Goal: Task Accomplishment & Management: Complete application form

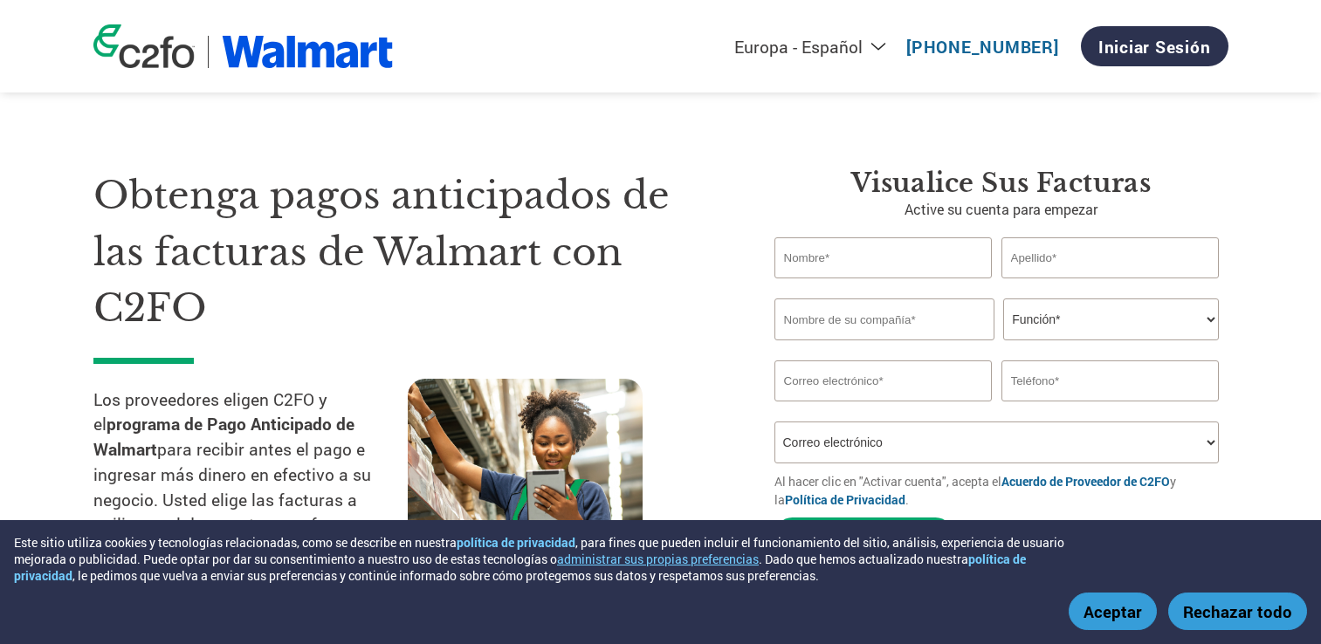
select select "es-ES"
select select "Email"
click at [873, 251] on input "text" at bounding box center [883, 257] width 218 height 41
type input "[PERSON_NAME]"
click at [1049, 260] on input "text" at bounding box center [1110, 257] width 218 height 41
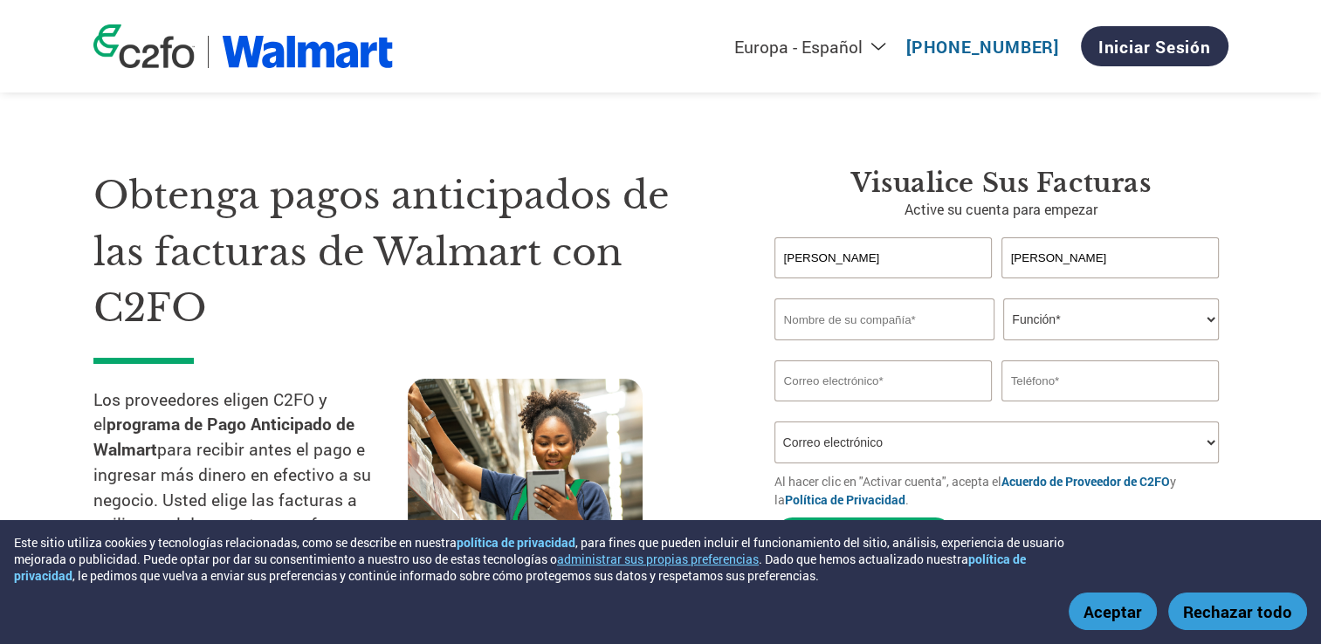
type input "[PERSON_NAME]"
click at [1131, 312] on select "Función* Director financiero Interventor Gestor de créditos Director de finanza…" at bounding box center [1111, 320] width 216 height 42
select select "OWNER_FOUNDER"
click at [1003, 299] on select "Función* Director financiero Interventor Gestor de créditos Director de finanza…" at bounding box center [1111, 320] width 216 height 42
click at [914, 332] on input "text" at bounding box center [884, 320] width 220 height 42
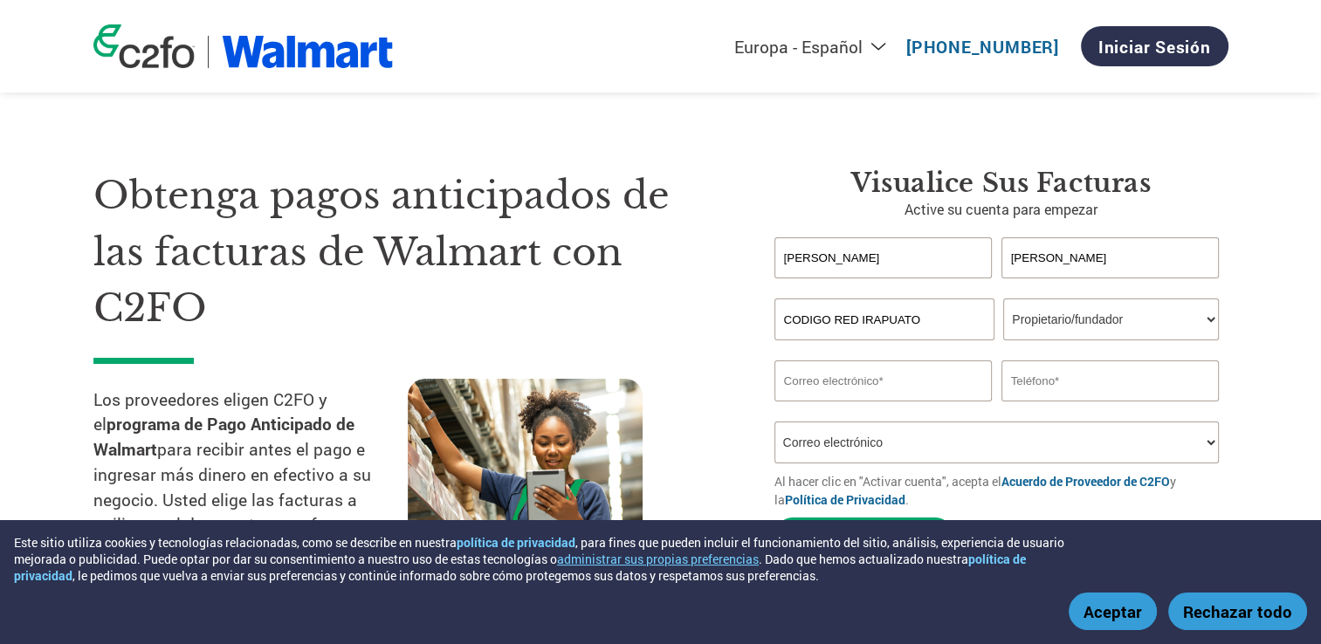
type input "CODIGO RED IRAPUATO"
click at [905, 392] on input "email" at bounding box center [883, 381] width 218 height 41
type input "[EMAIL_ADDRESS][DOMAIN_NAME]"
click at [1184, 396] on input "text" at bounding box center [1110, 381] width 218 height 41
type input "4623093656"
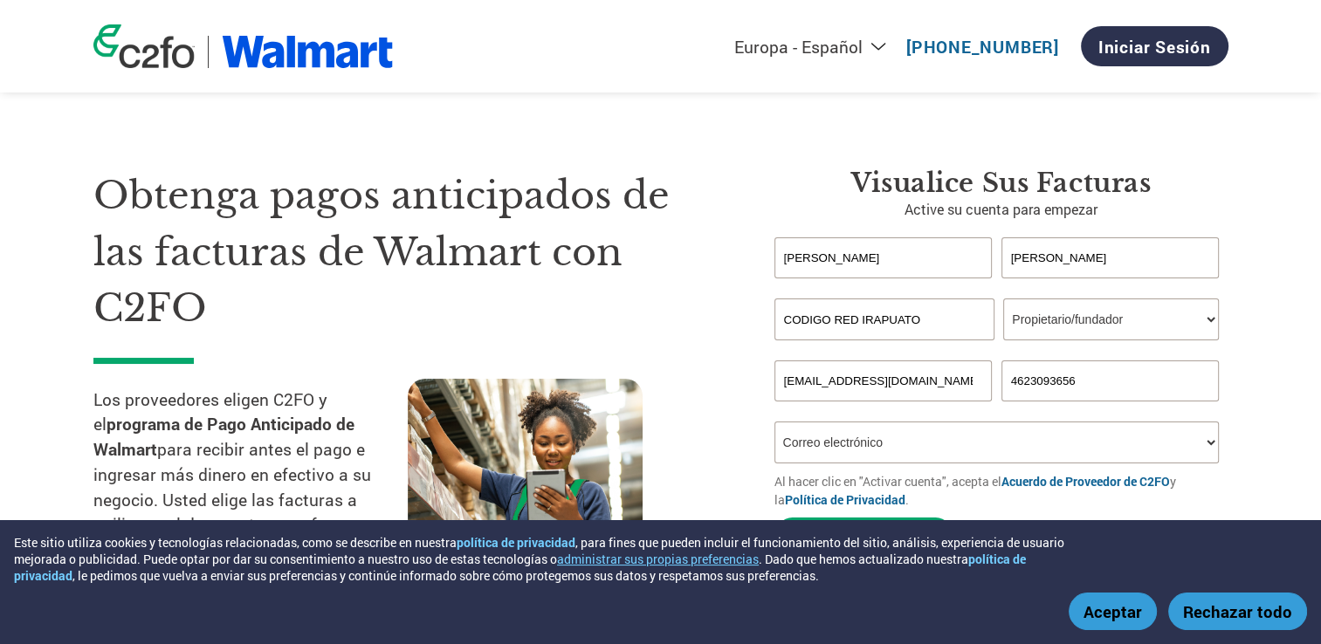
click at [1017, 442] on select "¿Cómo oyó hablar de este programa? Recibió una carta Correo electrónico Redes s…" at bounding box center [996, 443] width 445 height 42
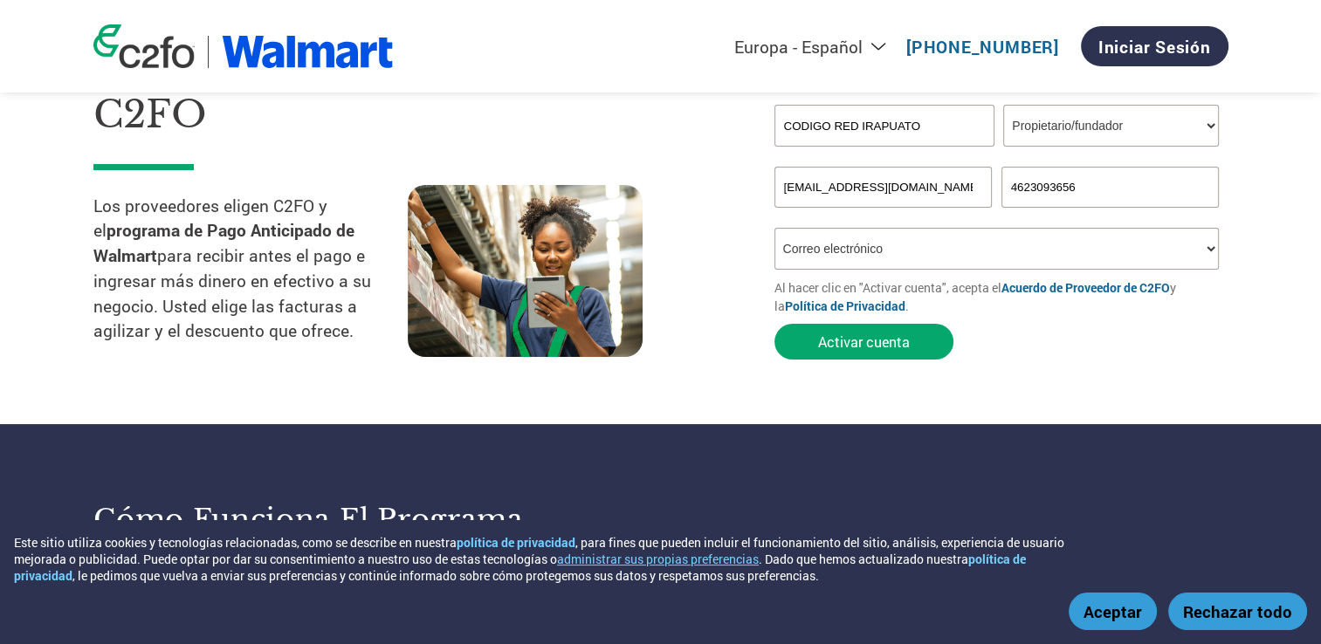
scroll to position [197, 0]
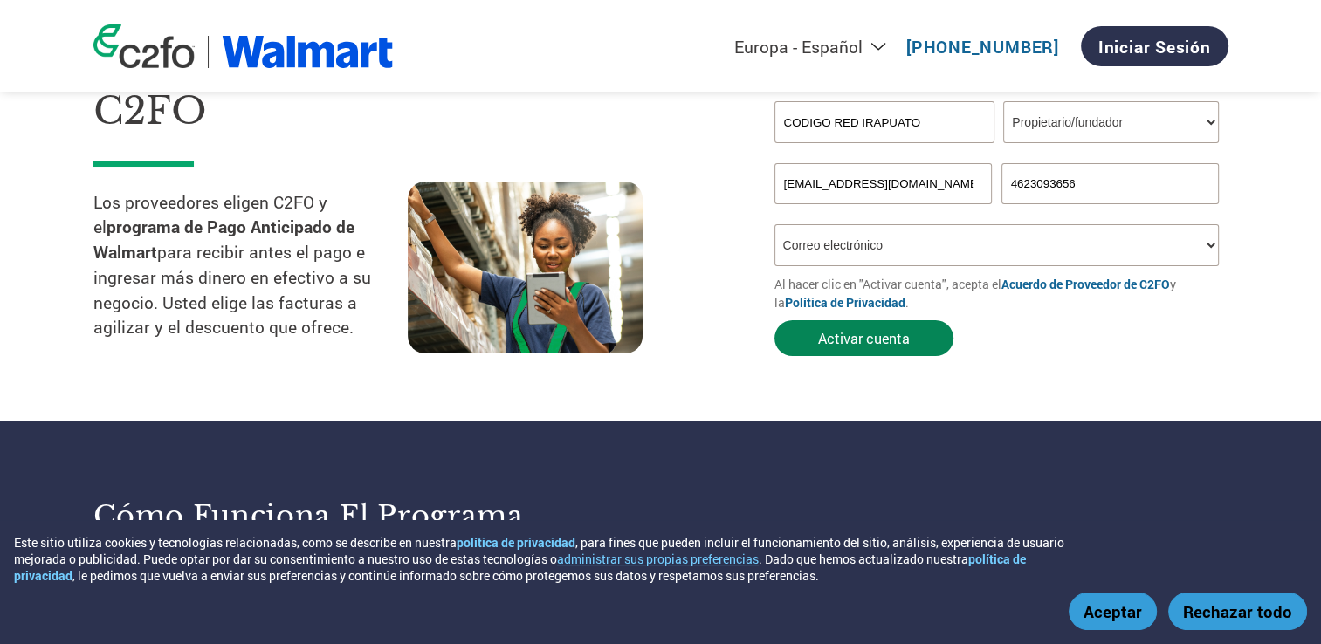
click at [883, 339] on button "Activar cuenta" at bounding box center [863, 338] width 179 height 36
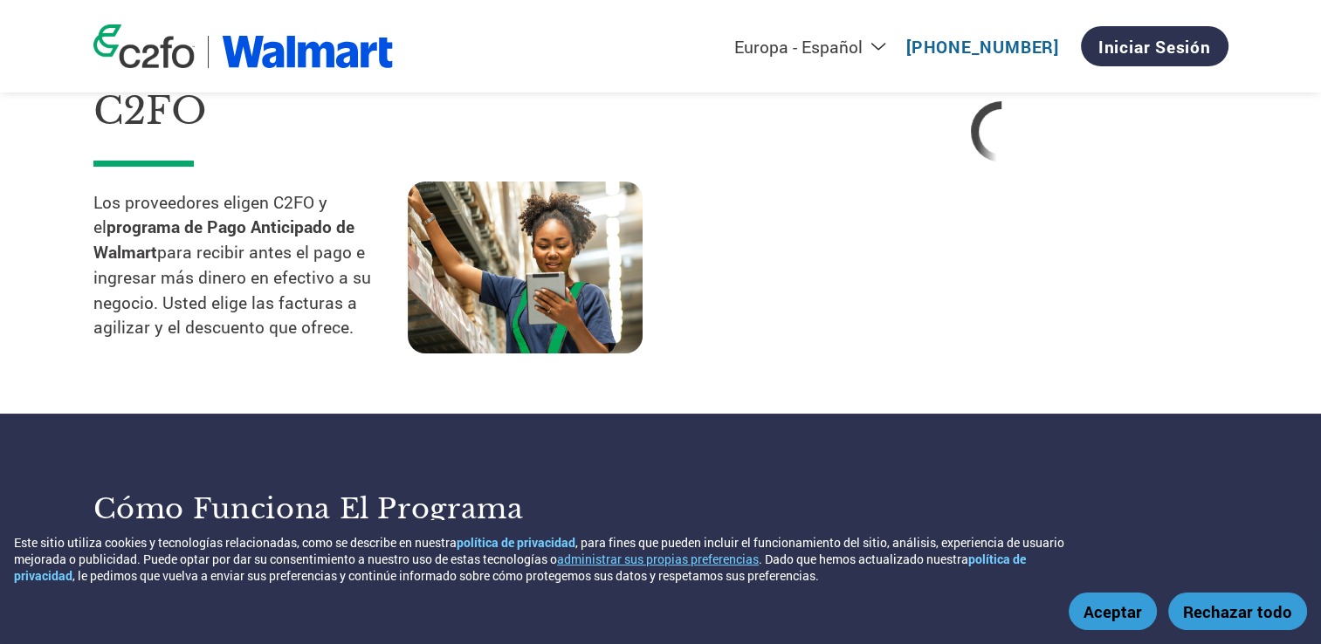
select select "es-ES"
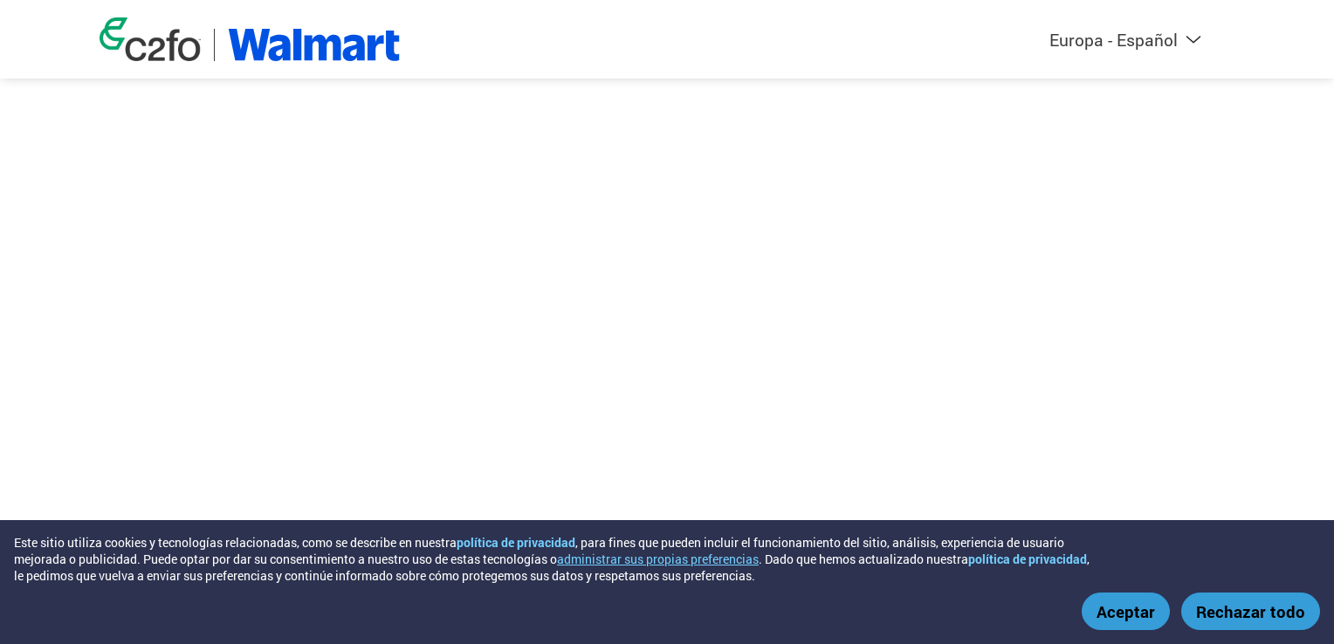
select select "es-ES"
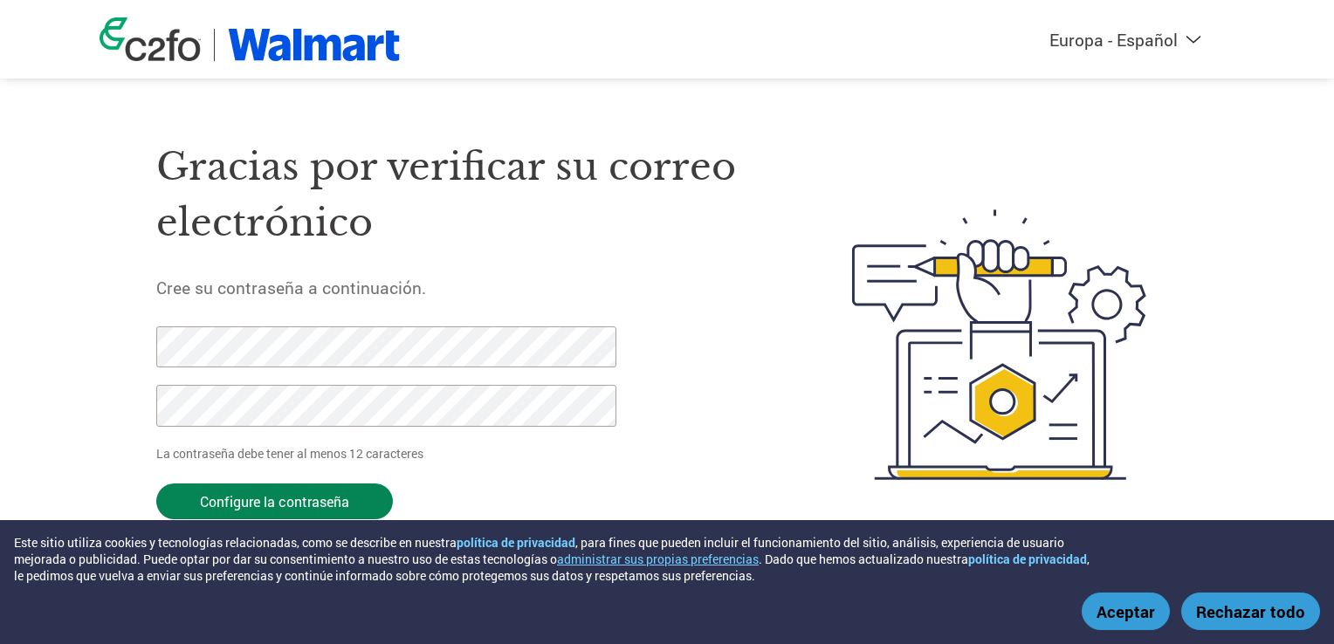
click at [257, 502] on input "Configure la contraseña" at bounding box center [274, 502] width 237 height 36
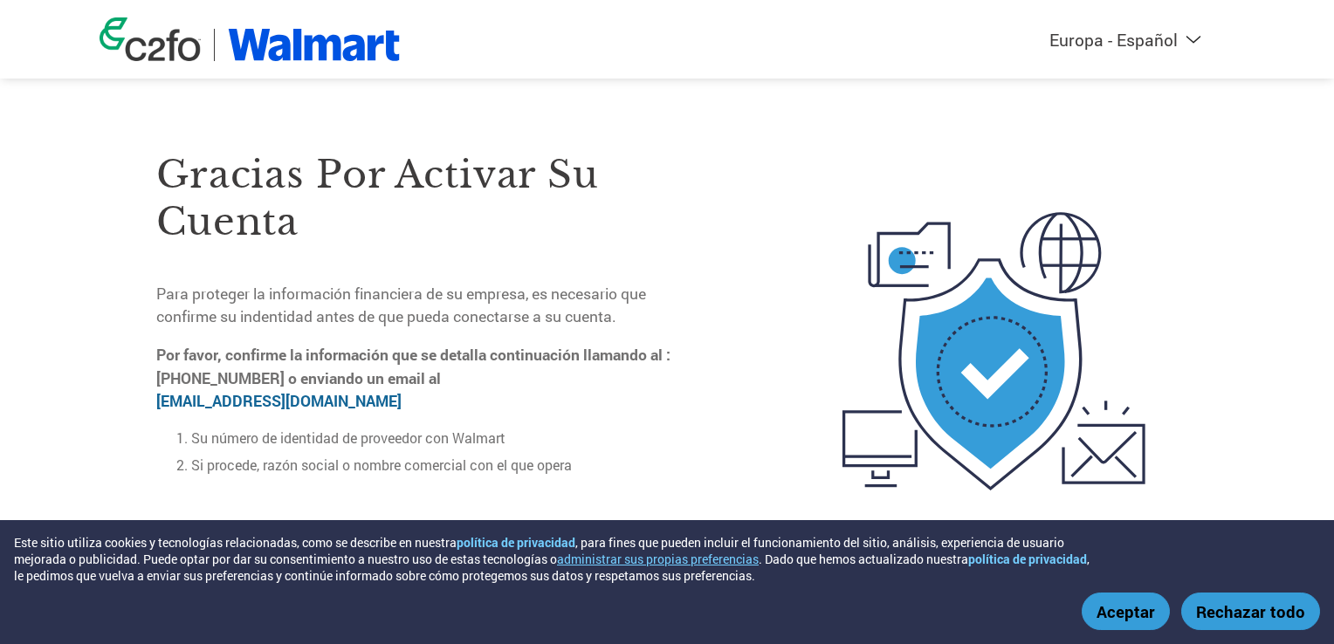
click at [297, 403] on link "support-uk@c2fo.com" at bounding box center [278, 401] width 245 height 20
